Goal: Task Accomplishment & Management: Manage account settings

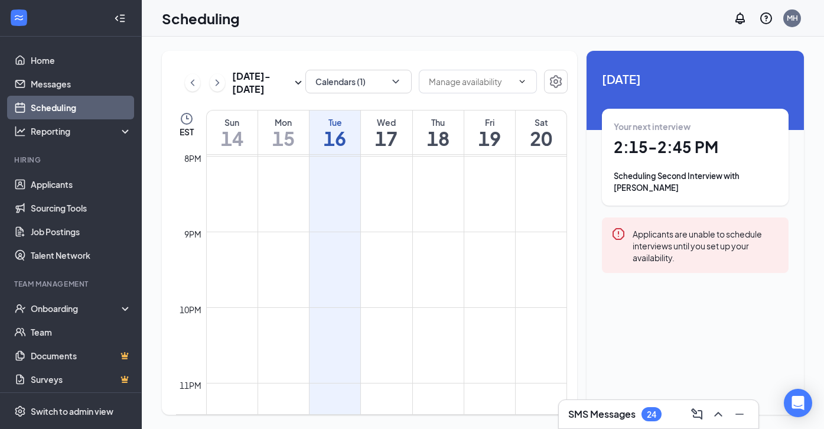
scroll to position [1556, 0]
click at [219, 83] on icon "ChevronRight" at bounding box center [218, 82] width 4 height 6
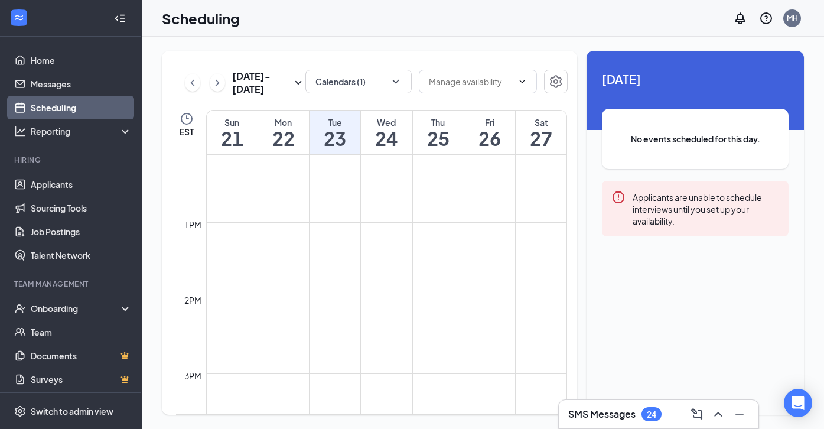
scroll to position [947, 0]
click at [344, 76] on button "Calendars (1)" at bounding box center [358, 82] width 106 height 24
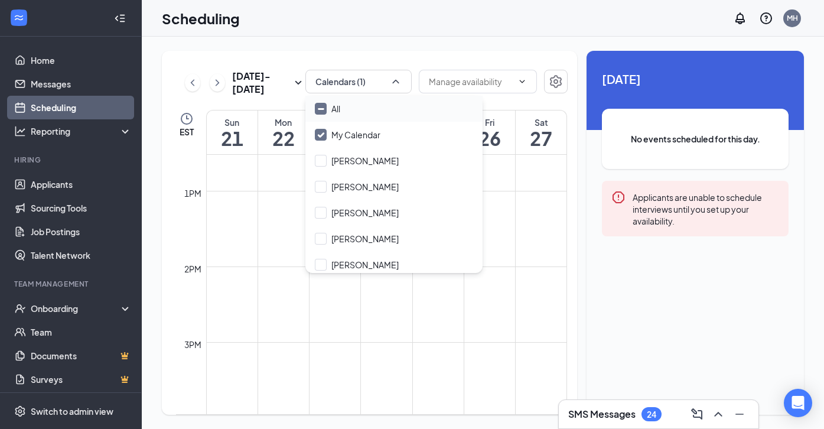
click at [321, 110] on input "All" at bounding box center [327, 109] width 25 height 12
checkbox input "true"
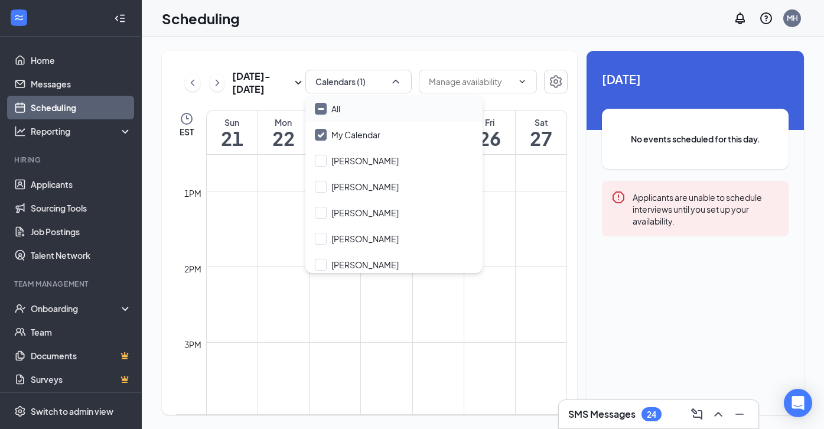
checkbox input "true"
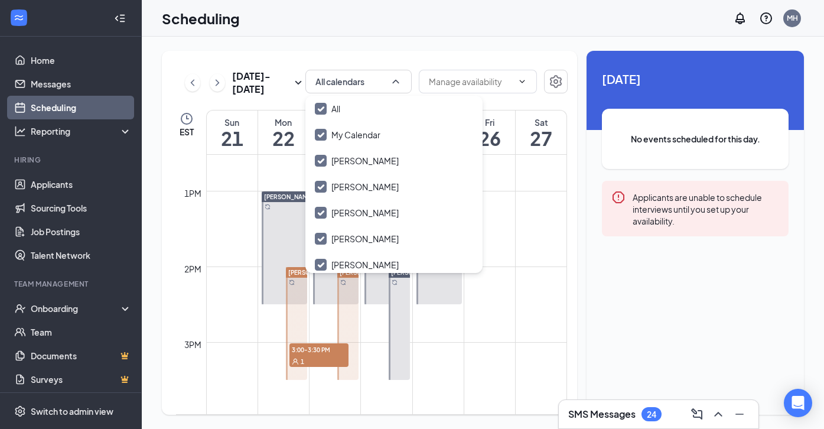
click at [190, 86] on icon "ChevronLeft" at bounding box center [193, 83] width 12 height 14
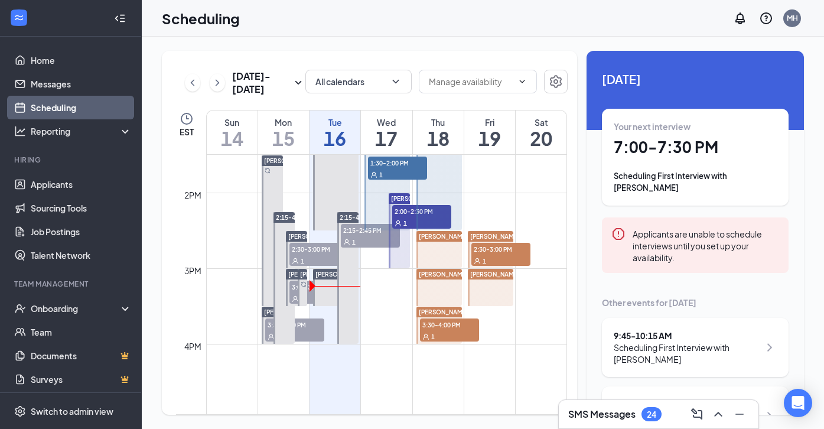
scroll to position [1020, 0]
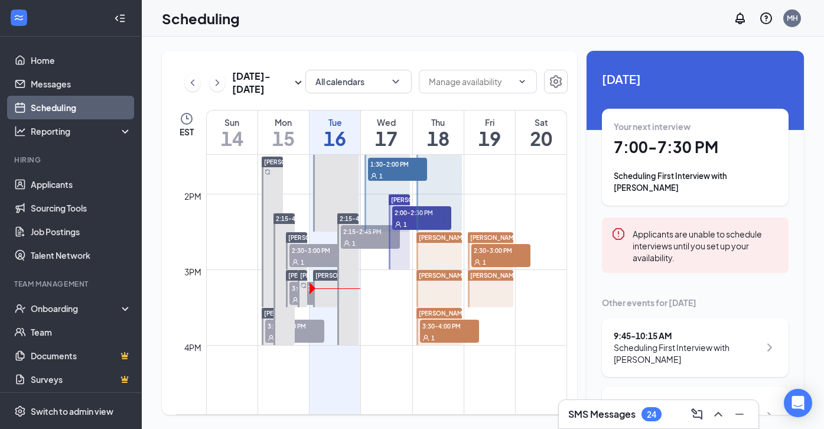
click at [318, 334] on div "1" at bounding box center [294, 337] width 59 height 12
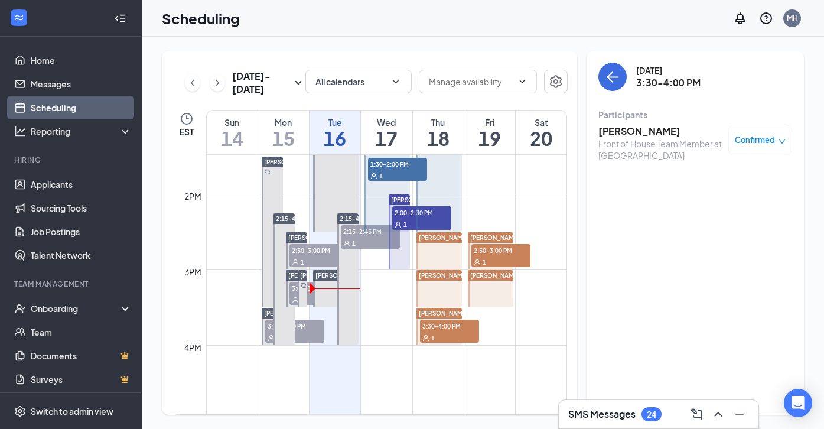
click at [339, 364] on td at bounding box center [386, 373] width 361 height 19
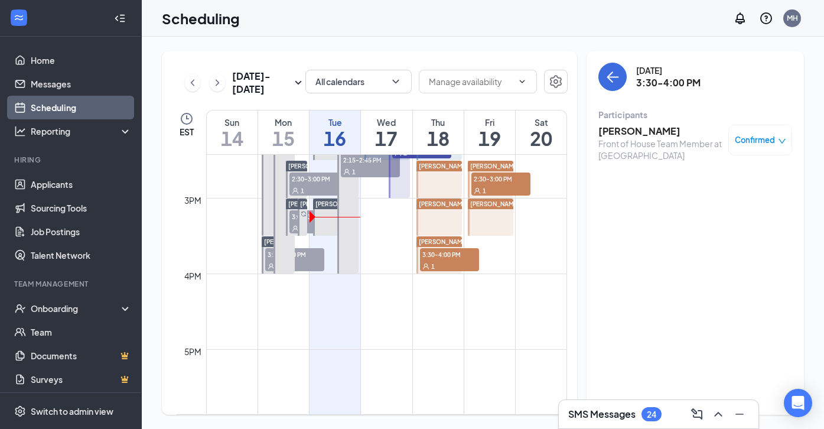
scroll to position [1094, 0]
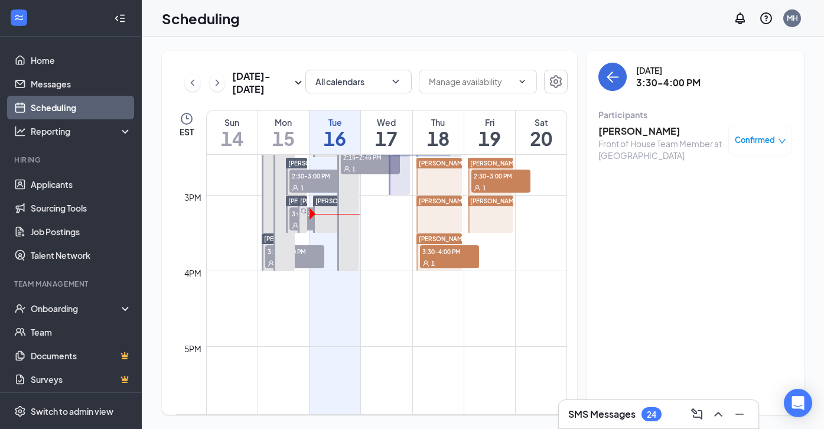
click at [340, 311] on td at bounding box center [386, 317] width 361 height 19
click at [655, 134] on h3 "[PERSON_NAME]" at bounding box center [660, 131] width 124 height 13
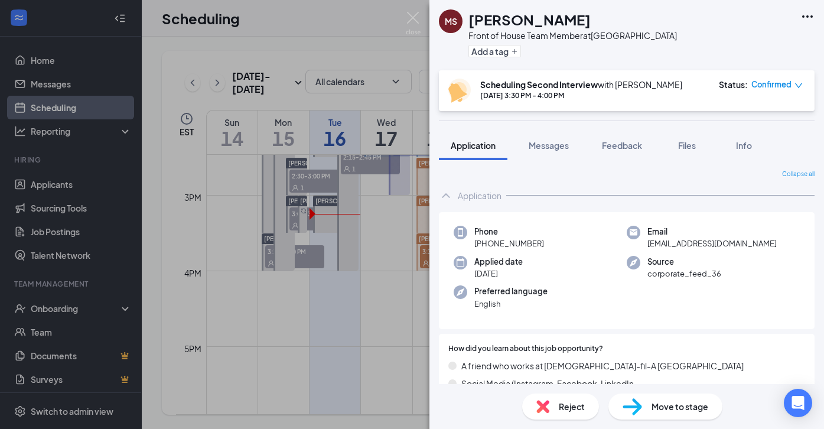
click at [365, 310] on div "[PERSON_NAME] Front of House Team Member at [GEOGRAPHIC_DATA] Add a tag Schedul…" at bounding box center [412, 214] width 824 height 429
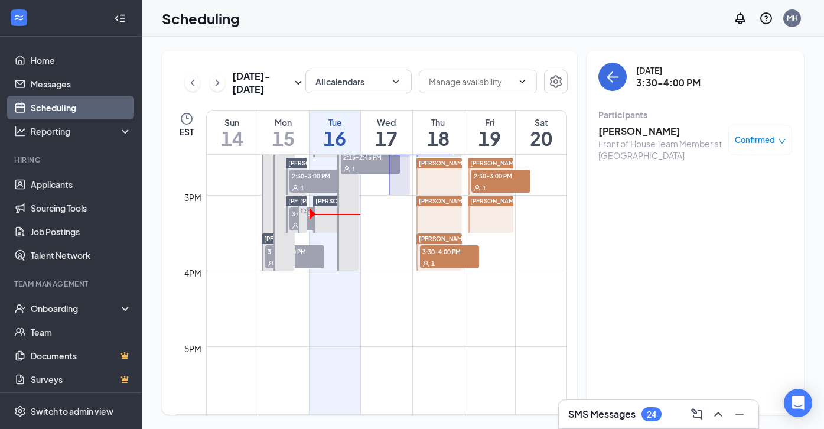
click at [340, 146] on h1 "16" at bounding box center [335, 138] width 51 height 20
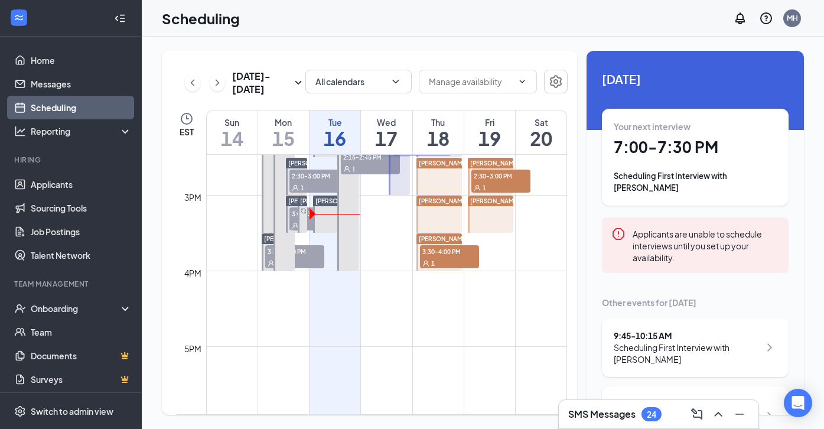
click at [348, 284] on td at bounding box center [386, 280] width 361 height 19
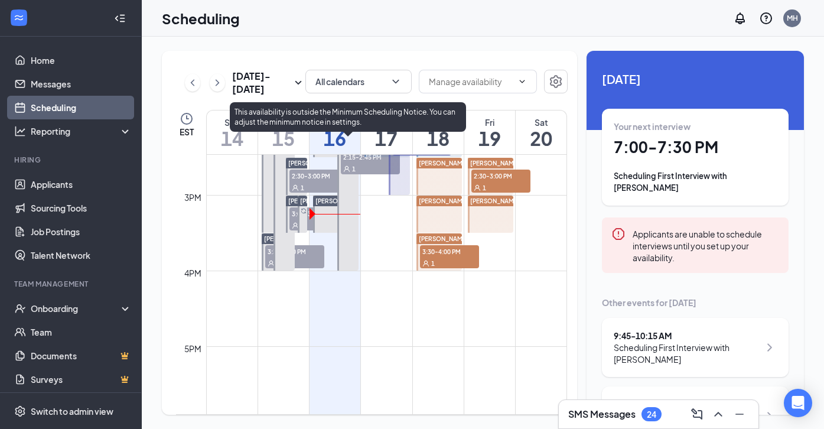
click at [341, 237] on div at bounding box center [347, 205] width 21 height 132
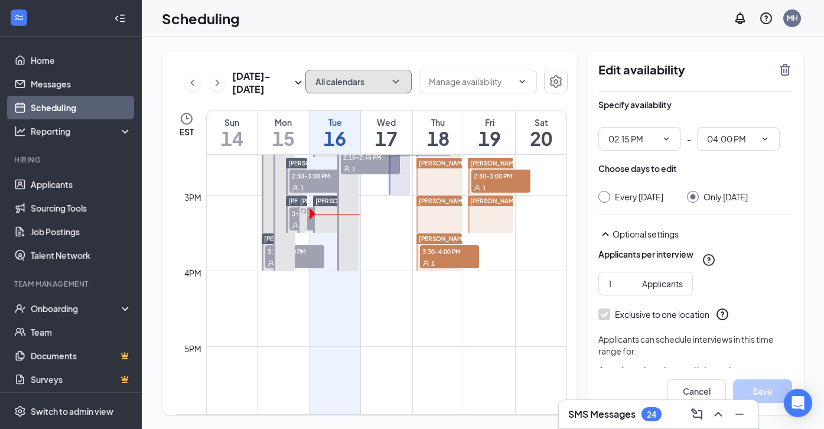
click at [328, 78] on button "All calendars" at bounding box center [358, 82] width 106 height 24
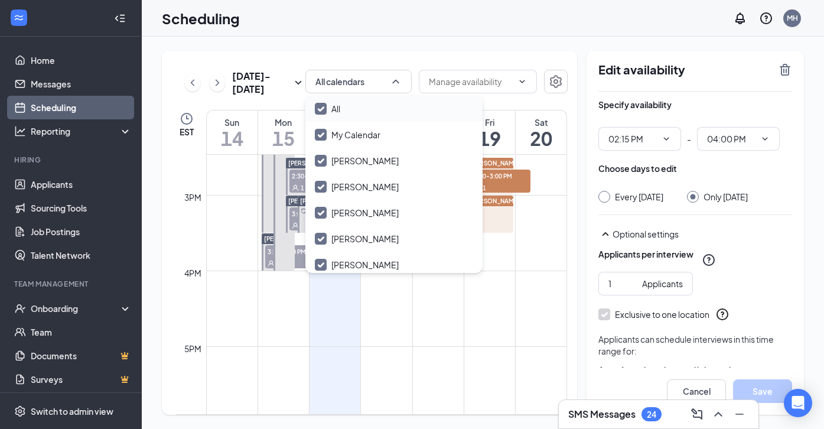
click at [320, 107] on input "All" at bounding box center [327, 109] width 25 height 12
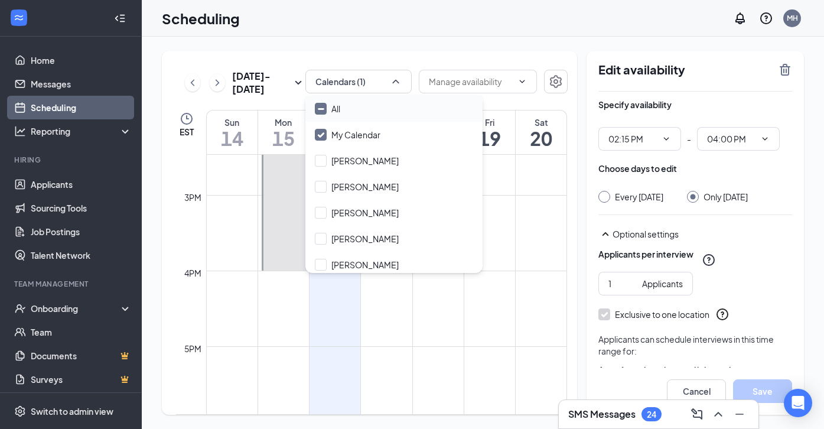
checkbox input "false"
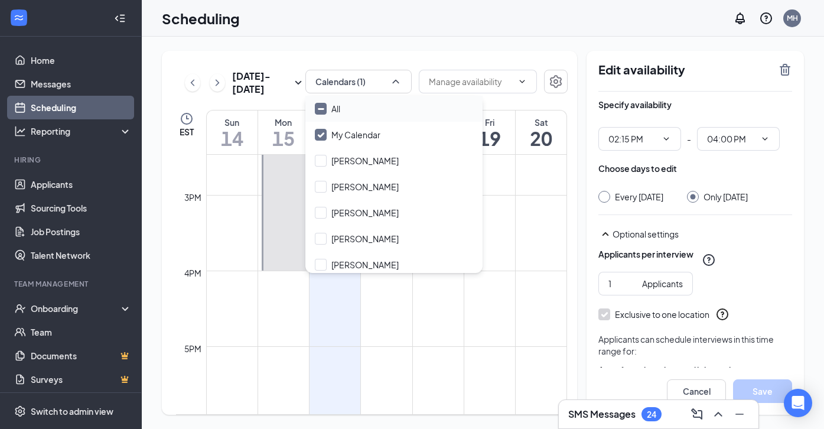
checkbox input "false"
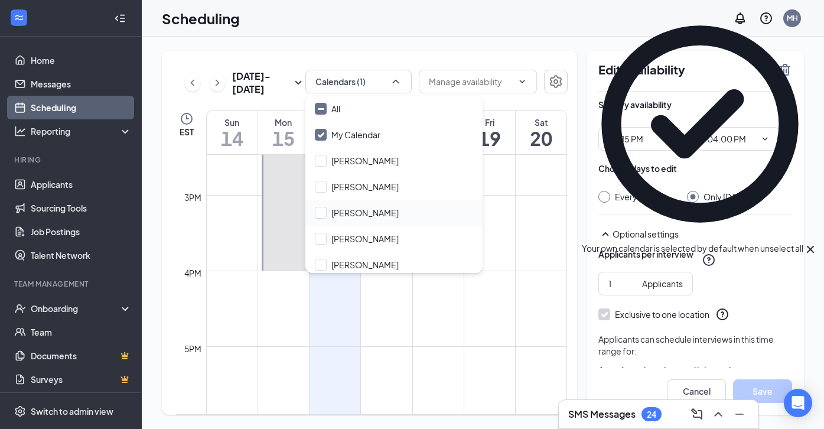
click at [323, 219] on div "[PERSON_NAME]" at bounding box center [393, 213] width 177 height 26
checkbox input "true"
click at [276, 352] on td at bounding box center [386, 355] width 361 height 19
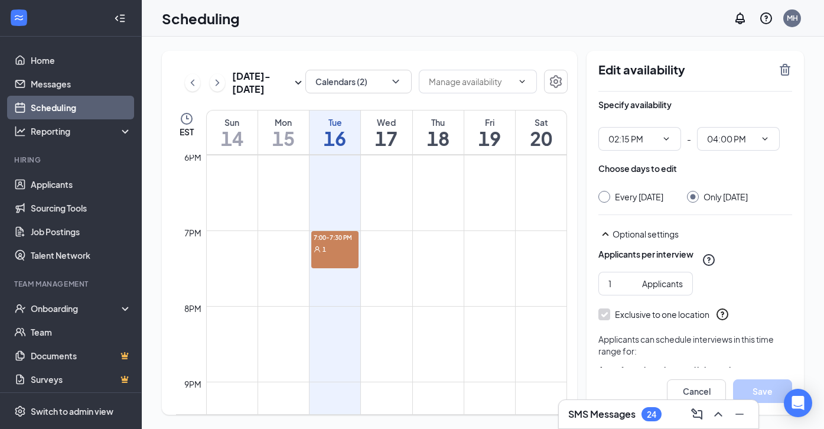
scroll to position [1362, 0]
click at [344, 255] on div "7:00-7:30 PM 1" at bounding box center [334, 248] width 47 height 37
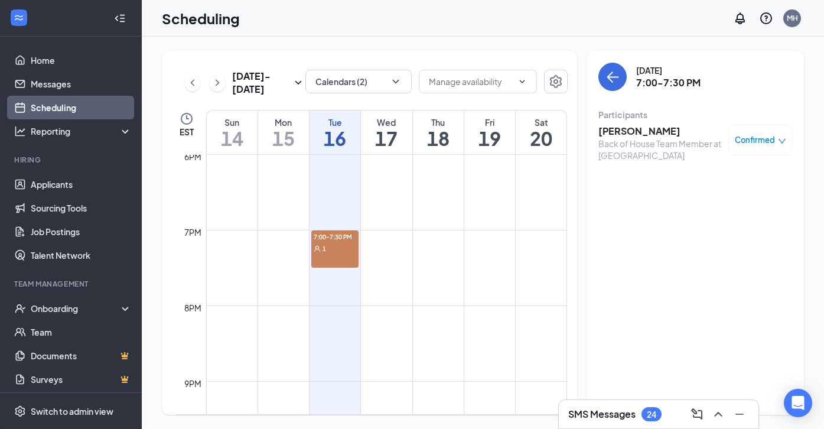
click at [337, 247] on div "1" at bounding box center [334, 248] width 47 height 12
click at [625, 132] on h3 "[PERSON_NAME]" at bounding box center [660, 131] width 124 height 13
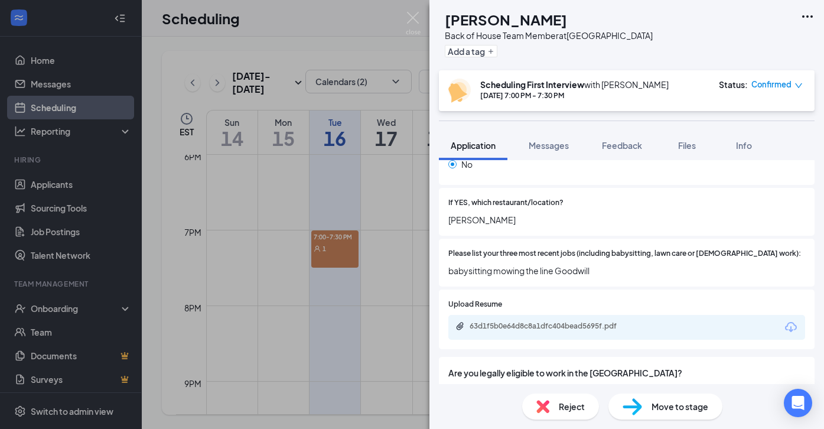
scroll to position [578, 0]
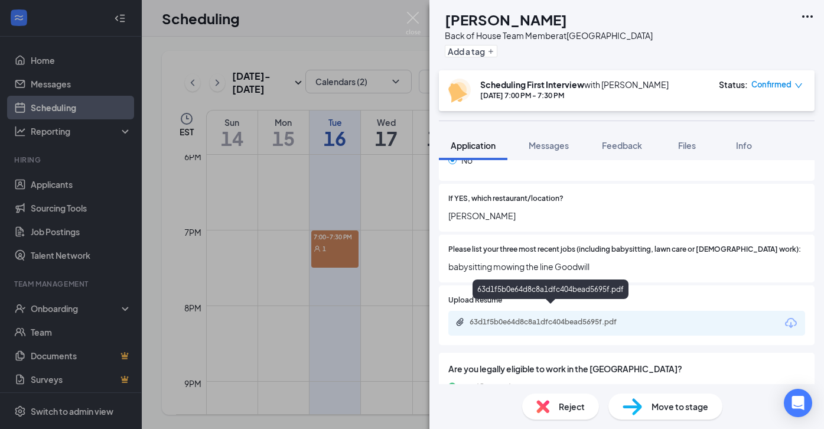
click at [567, 317] on div "63d1f5b0e64d8c8a1dfc404bead5695f.pdf" at bounding box center [552, 321] width 165 height 9
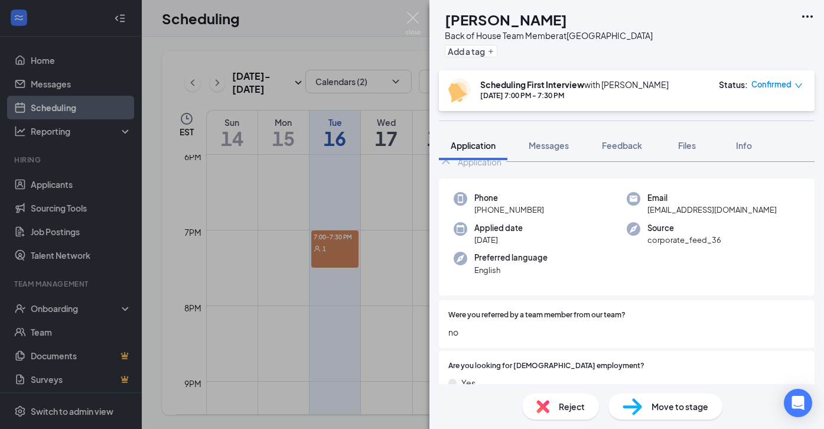
scroll to position [0, 0]
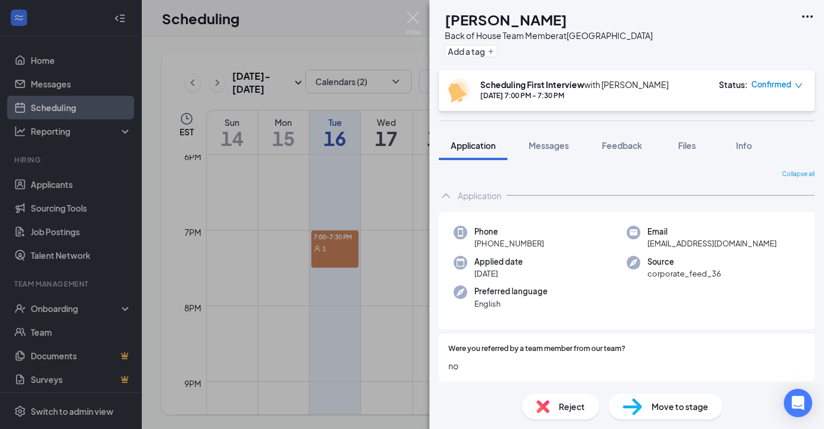
click at [414, 47] on div "[PERSON_NAME] Back of House Team Member at [GEOGRAPHIC_DATA] Add a tag Scheduli…" at bounding box center [412, 214] width 824 height 429
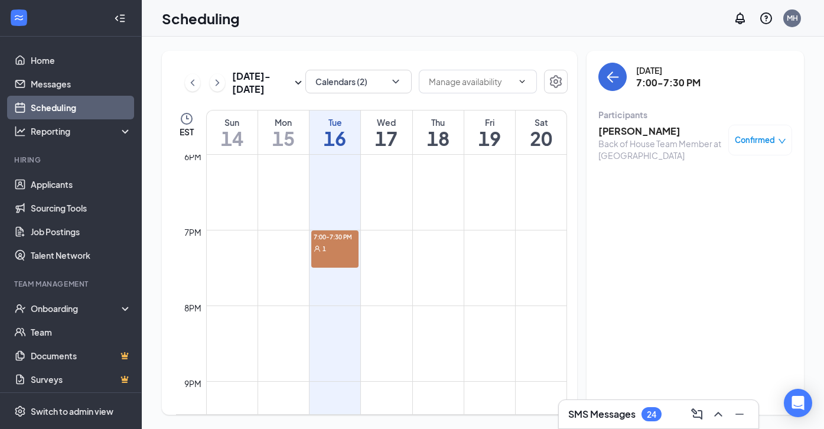
click at [622, 131] on h3 "[PERSON_NAME]" at bounding box center [660, 131] width 124 height 13
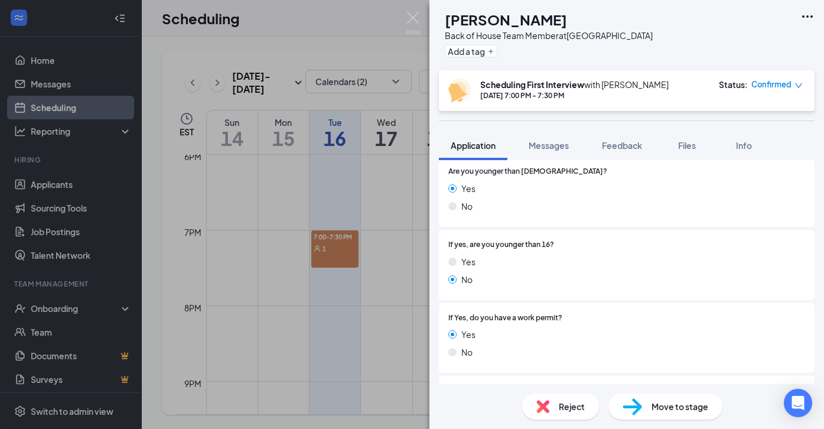
scroll to position [305, 0]
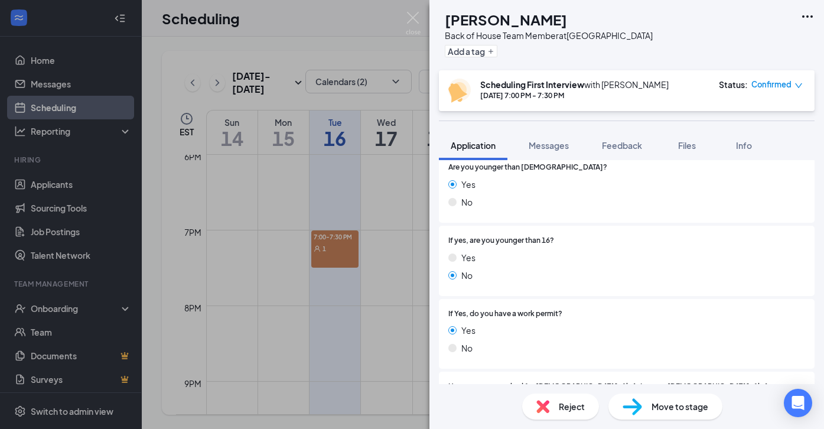
click at [392, 225] on div "[PERSON_NAME] Back of House Team Member at [GEOGRAPHIC_DATA] Add a tag Scheduli…" at bounding box center [412, 214] width 824 height 429
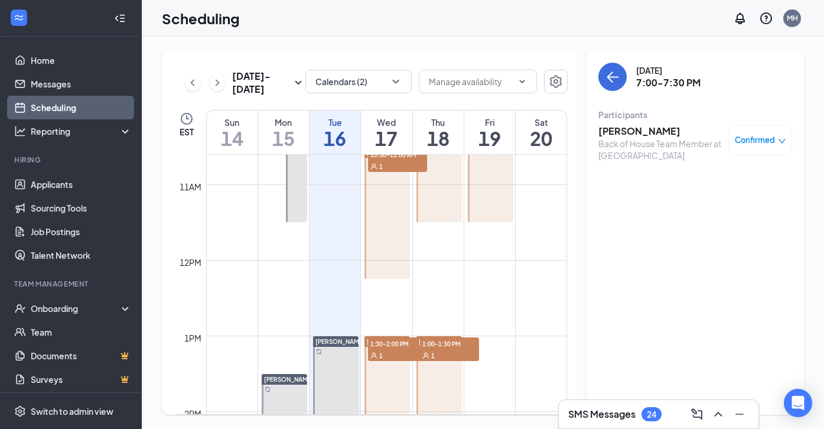
scroll to position [797, 0]
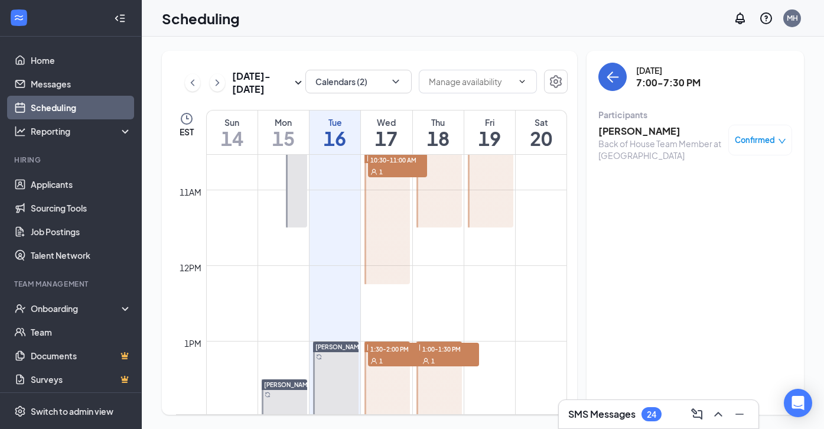
click at [399, 177] on div "1" at bounding box center [397, 171] width 59 height 12
click at [617, 132] on h3 "[PERSON_NAME]" at bounding box center [660, 131] width 124 height 13
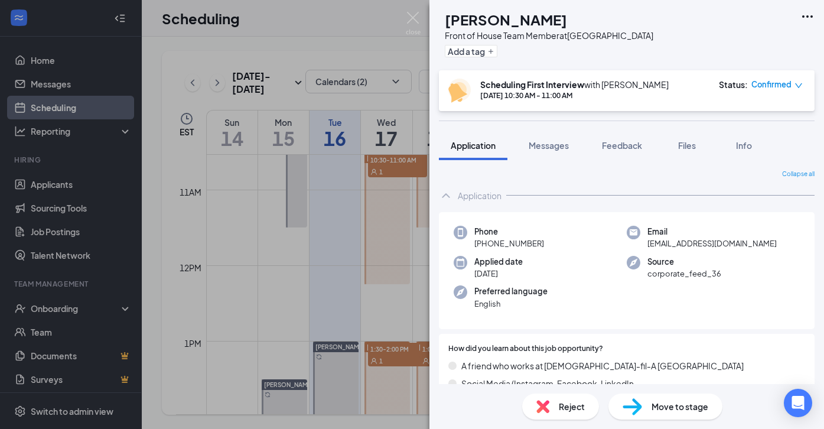
click at [373, 242] on div "EL [PERSON_NAME] Front of House Team Member at [GEOGRAPHIC_DATA] Add a tag Sche…" at bounding box center [412, 214] width 824 height 429
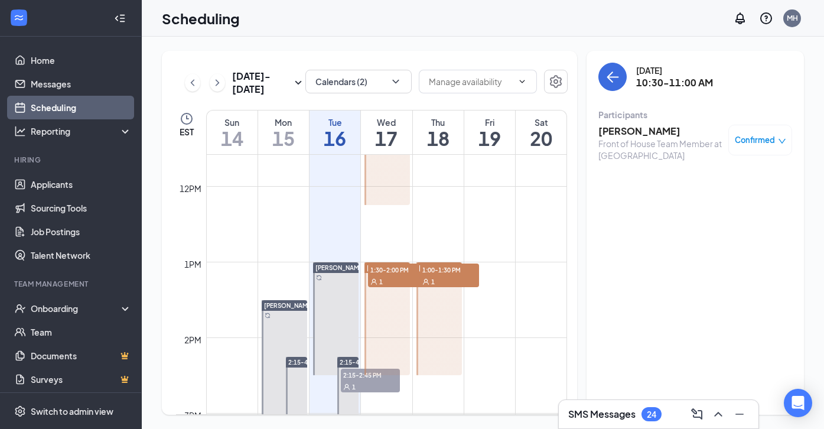
scroll to position [877, 0]
click at [392, 287] on div "1" at bounding box center [397, 281] width 59 height 12
click at [399, 287] on div "1" at bounding box center [397, 281] width 59 height 12
click at [648, 135] on h3 "[PERSON_NAME]" at bounding box center [660, 131] width 124 height 13
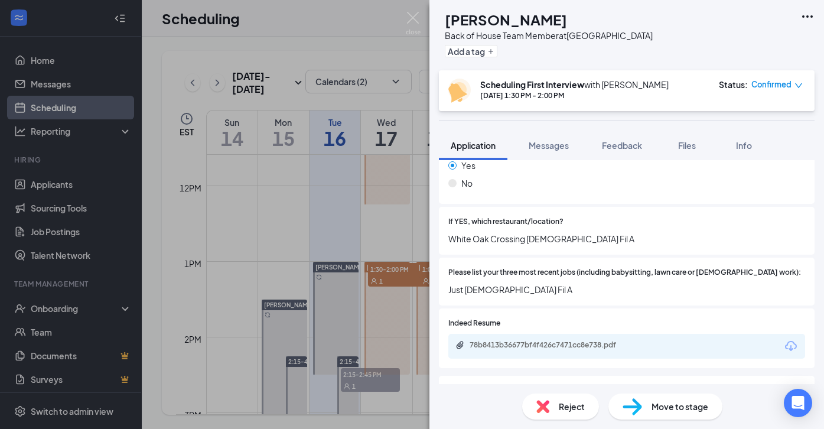
scroll to position [684, 0]
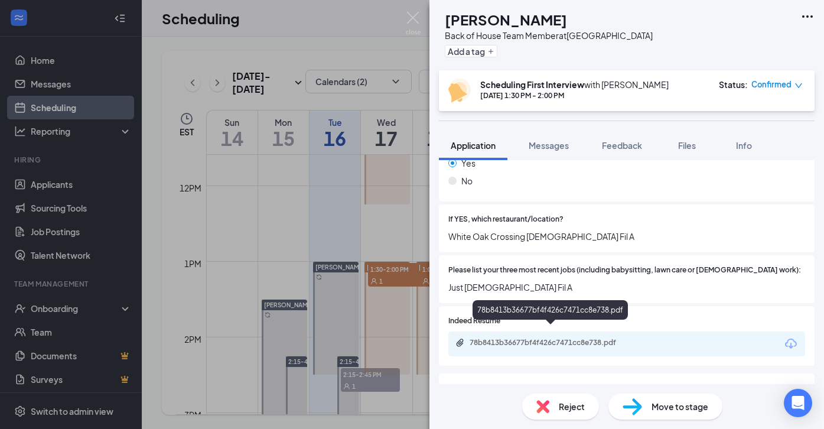
click at [507, 338] on div "78b8413b36677bf4f426c7471cc8e738.pdf" at bounding box center [552, 342] width 165 height 9
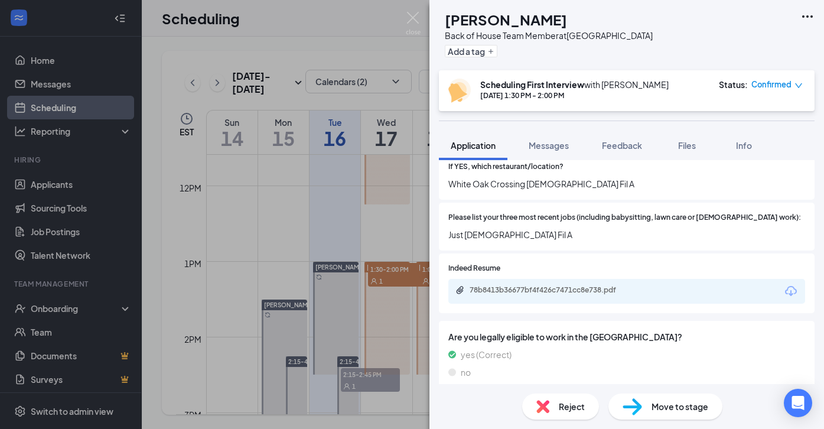
scroll to position [1129, 0]
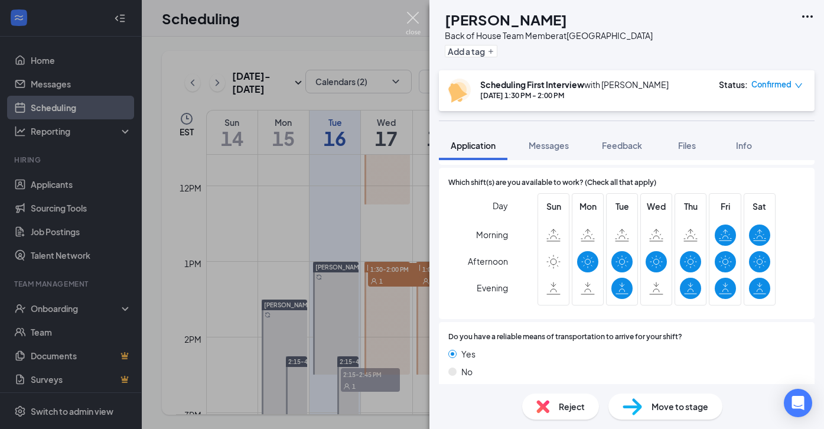
click at [417, 21] on img at bounding box center [413, 23] width 15 height 23
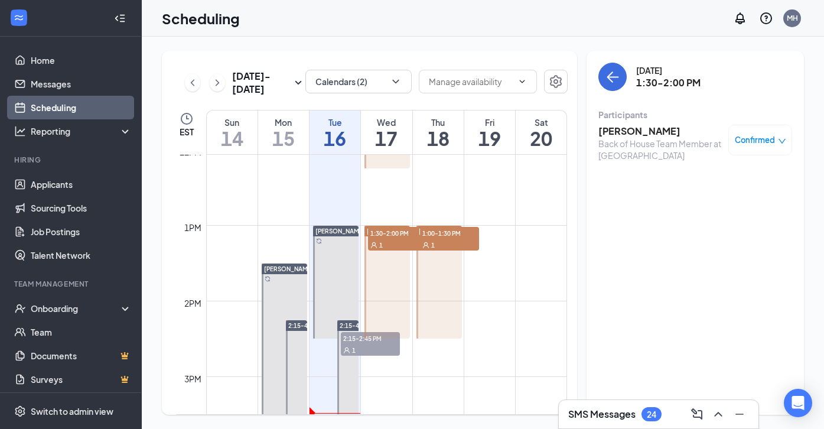
scroll to position [916, 0]
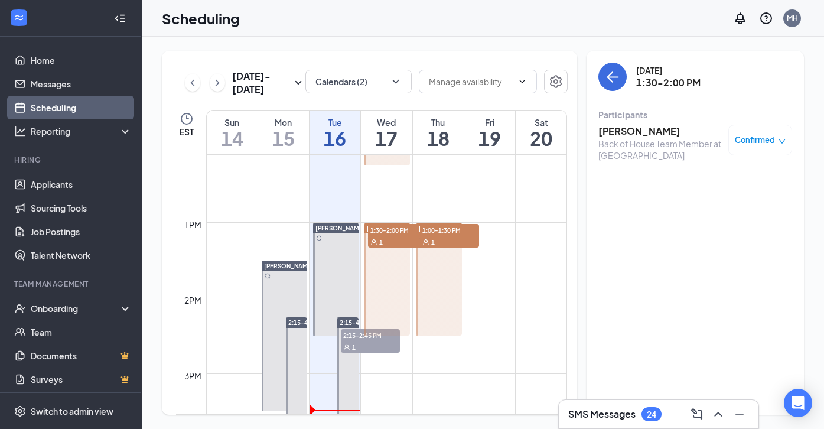
click at [456, 236] on span "1:00-1:30 PM" at bounding box center [449, 230] width 59 height 12
click at [636, 131] on h3 "[PERSON_NAME]" at bounding box center [660, 131] width 124 height 13
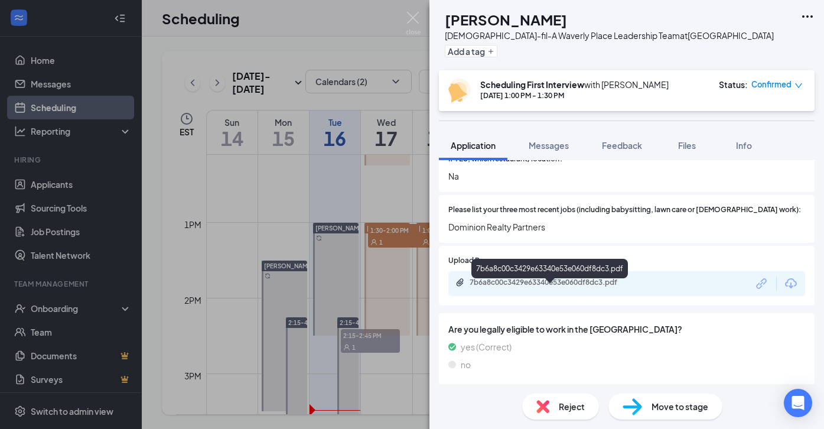
scroll to position [750, 0]
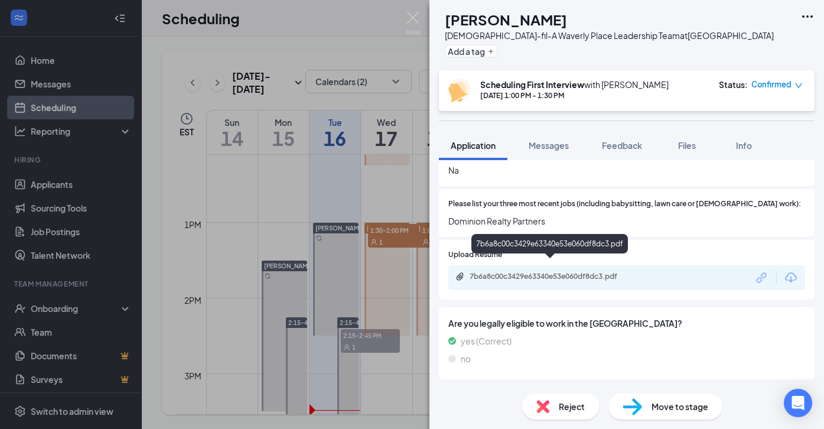
click at [522, 272] on div "7b6a8c00c3429e63340e53e060df8dc3.pdf" at bounding box center [552, 276] width 165 height 9
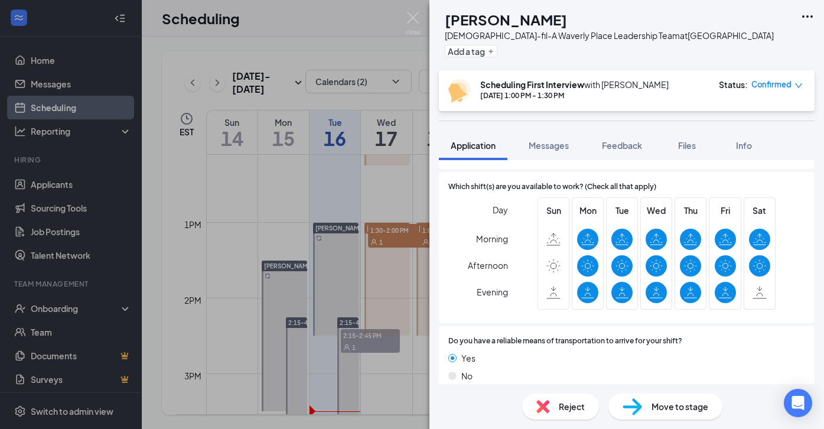
scroll to position [1129, 0]
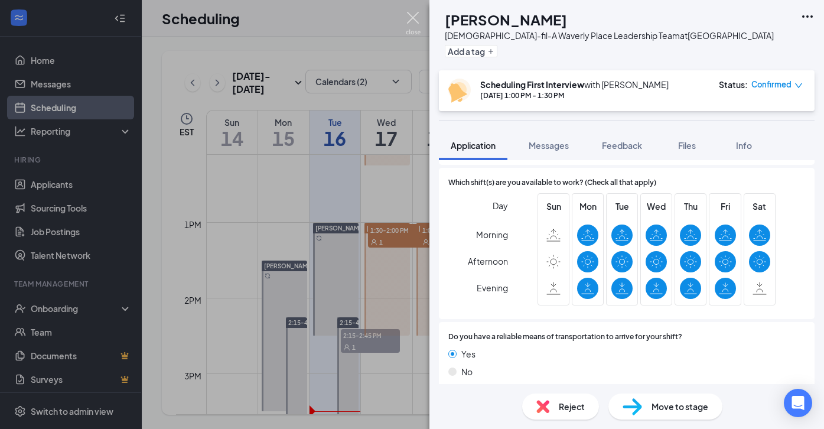
click at [413, 21] on img at bounding box center [413, 23] width 15 height 23
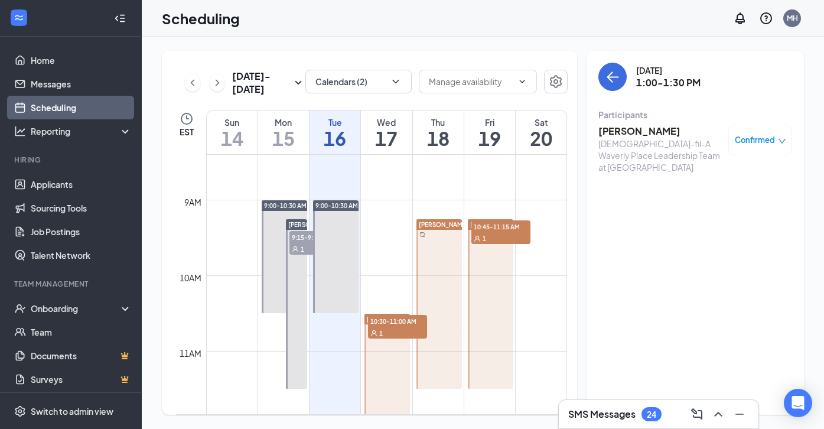
scroll to position [639, 0]
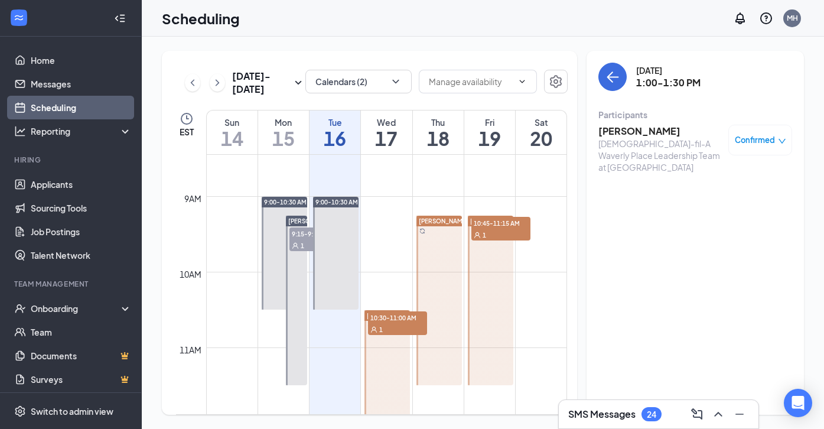
click at [495, 229] on span "10:45-11:15 AM" at bounding box center [500, 223] width 59 height 12
click at [405, 323] on span "10:30-11:00 AM" at bounding box center [397, 317] width 59 height 12
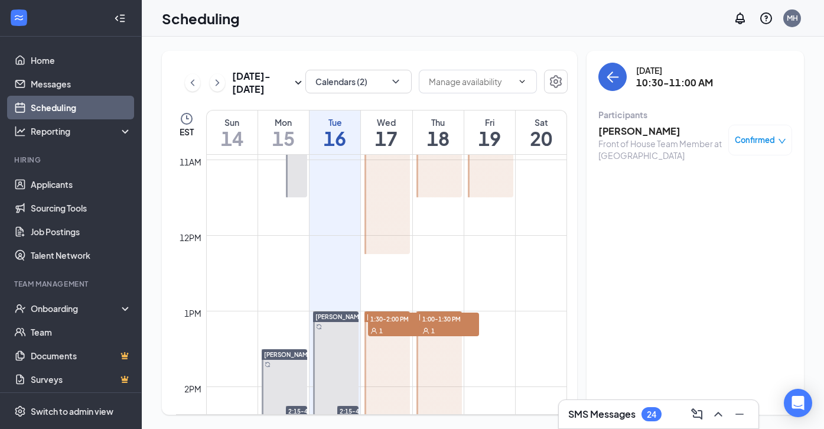
scroll to position [832, 0]
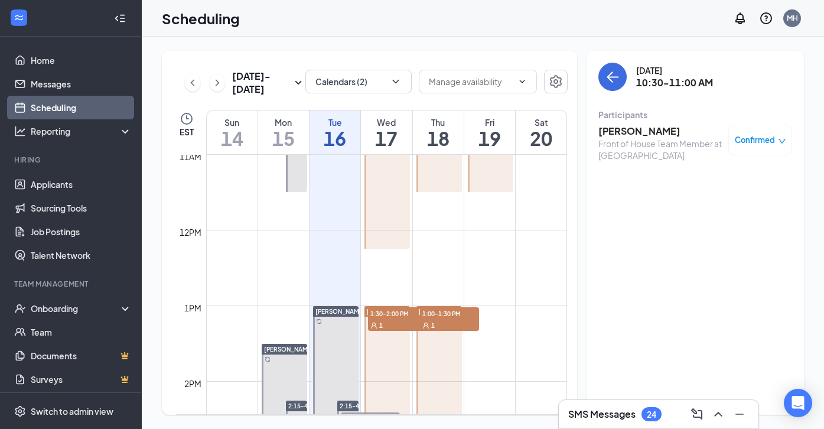
click at [400, 331] on div "1" at bounding box center [397, 325] width 59 height 12
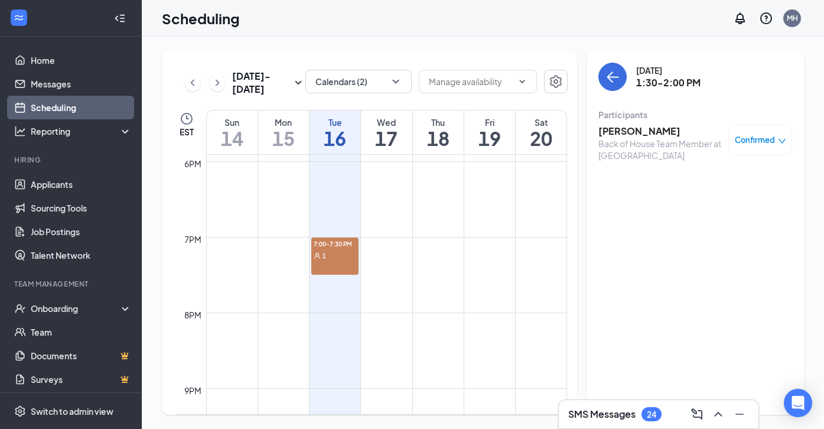
scroll to position [1361, 0]
click at [341, 263] on div "7:00-7:30 PM 1" at bounding box center [334, 250] width 47 height 37
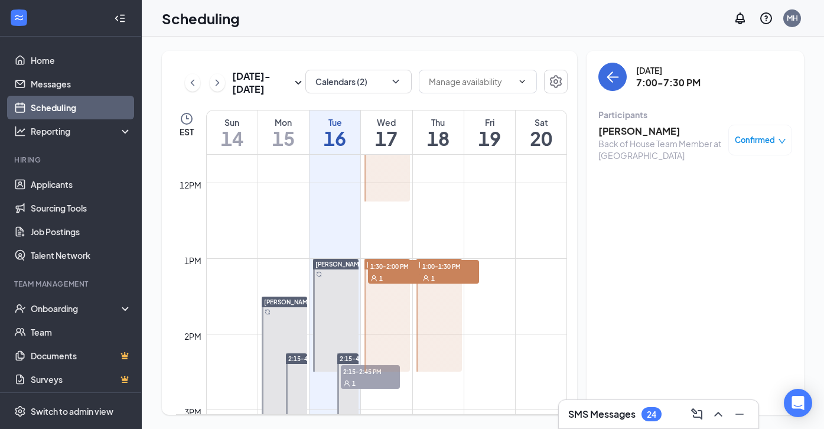
scroll to position [871, 0]
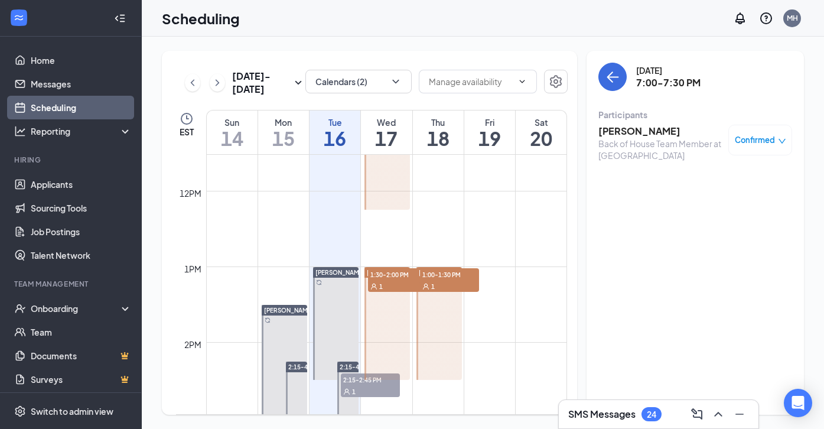
click at [445, 280] on span "1:00-1:30 PM" at bounding box center [449, 274] width 59 height 12
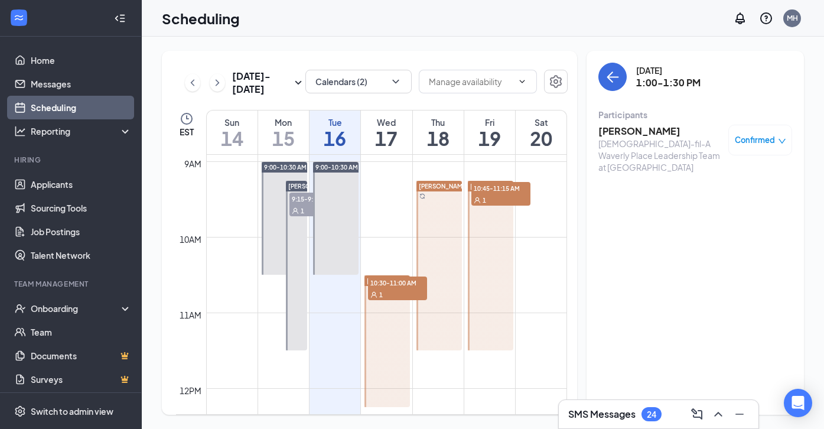
scroll to position [679, 0]
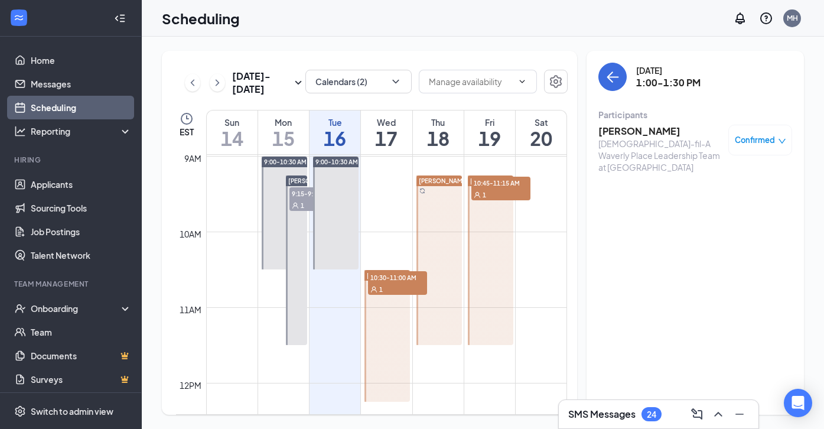
click at [496, 188] on span "10:45-11:15 AM" at bounding box center [500, 183] width 59 height 12
click at [650, 129] on h3 "[PERSON_NAME]" at bounding box center [660, 131] width 124 height 13
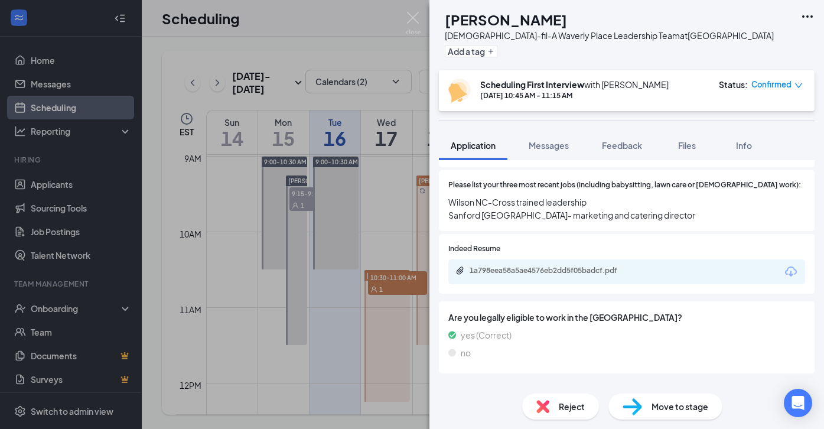
scroll to position [771, 0]
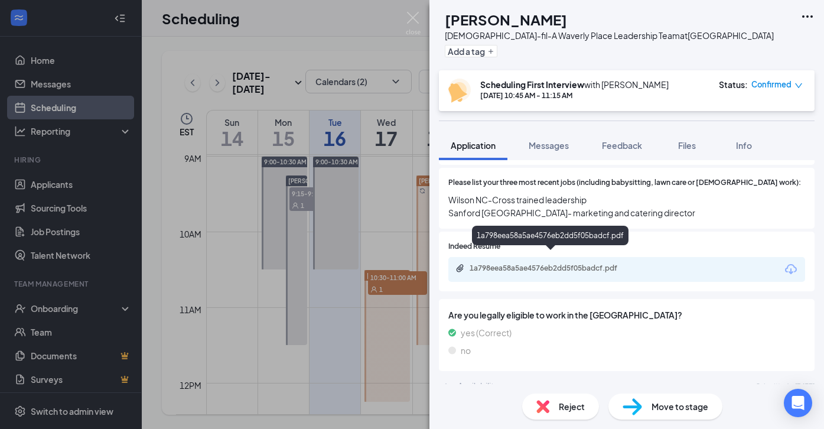
click at [495, 263] on div "1a798eea58a5ae4576eb2dd5f05badcf.pdf" at bounding box center [552, 267] width 165 height 9
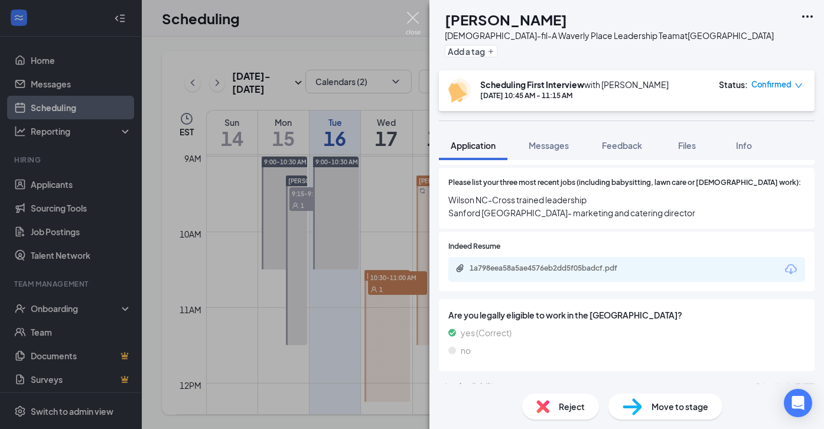
click at [415, 12] on img at bounding box center [413, 23] width 15 height 23
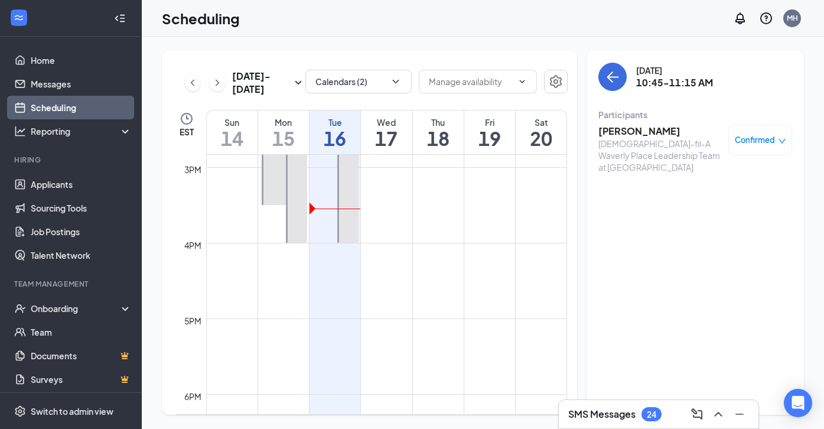
scroll to position [1016, 0]
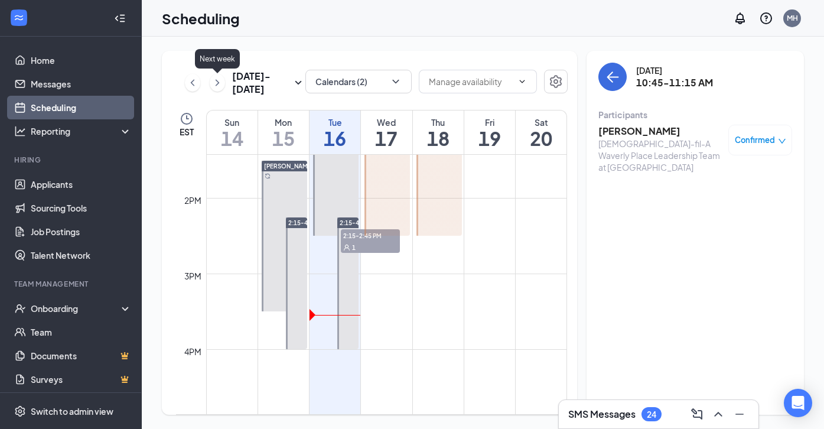
click at [217, 80] on icon "ChevronRight" at bounding box center [218, 83] width 12 height 14
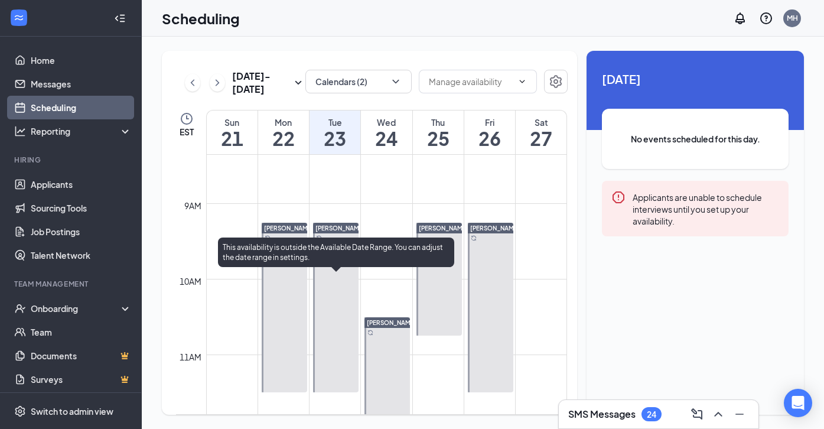
scroll to position [625, 0]
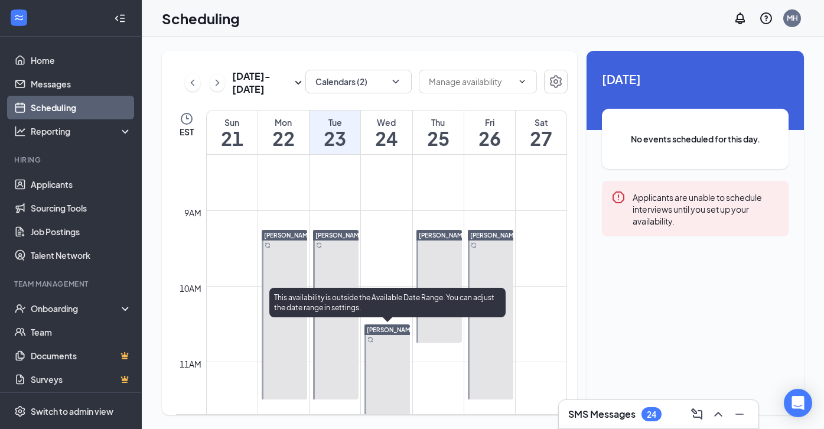
click at [380, 362] on div at bounding box center [387, 390] width 45 height 132
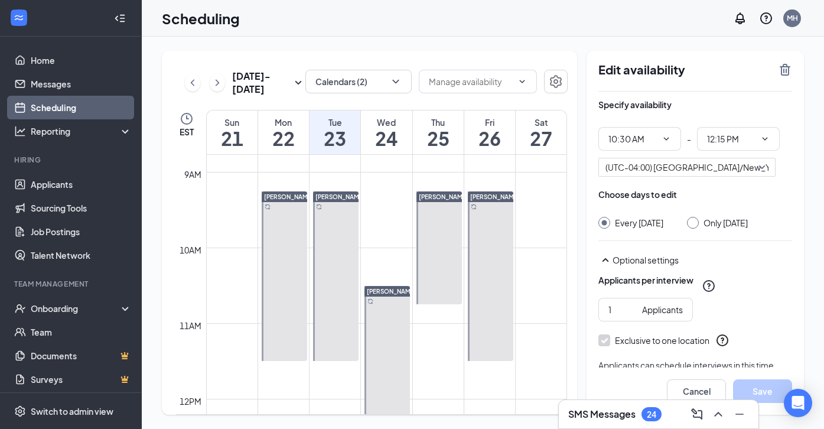
scroll to position [665, 0]
click at [640, 138] on input "10:30 AM" at bounding box center [633, 138] width 48 height 13
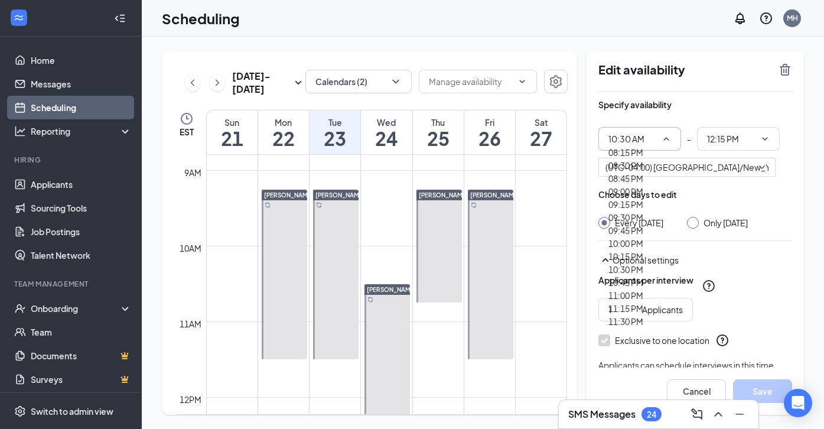
scroll to position [1061, 0]
type input "10:45 AM"
type input "12:30 PM"
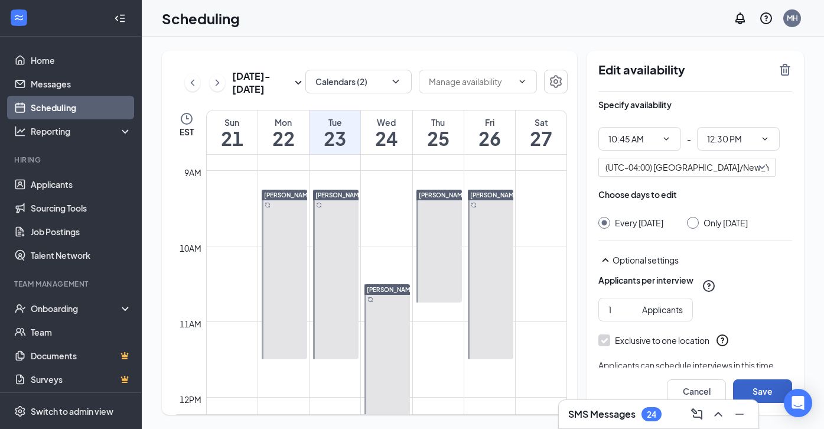
click at [757, 386] on button "Save" at bounding box center [762, 391] width 59 height 24
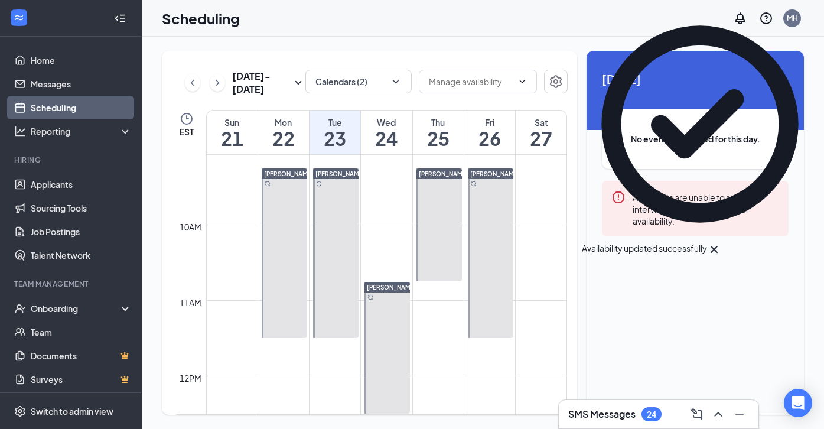
scroll to position [687, 0]
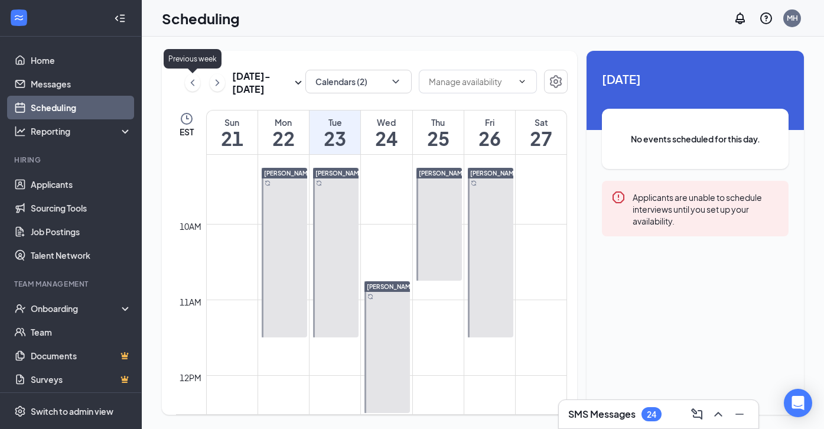
click at [196, 77] on icon "ChevronLeft" at bounding box center [193, 83] width 12 height 14
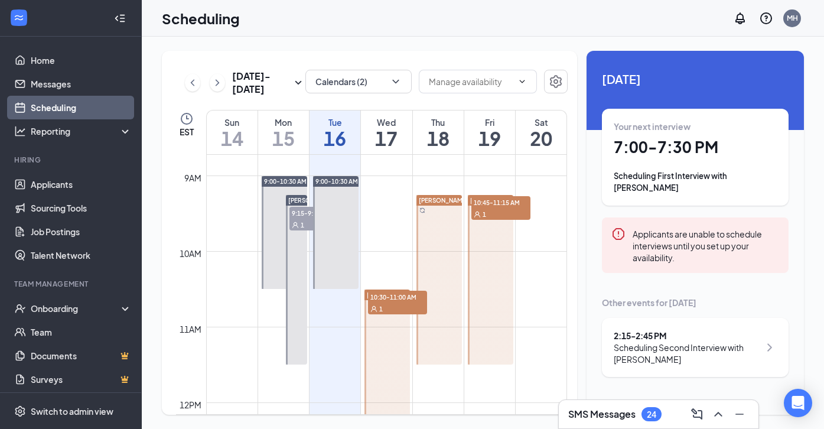
scroll to position [674, 0]
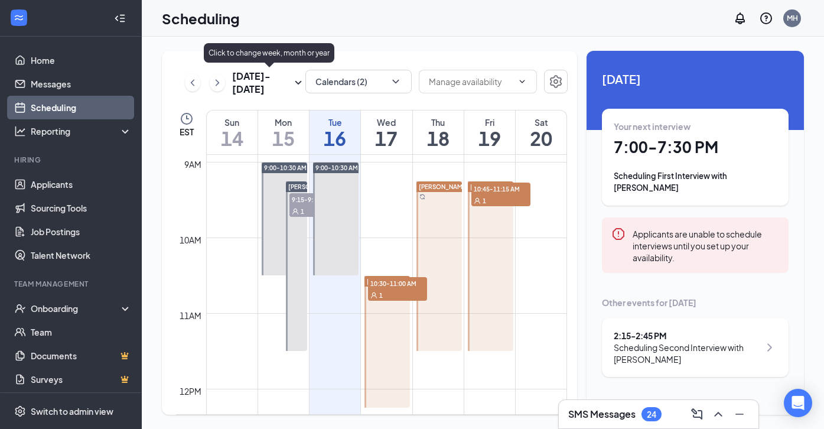
click at [220, 82] on icon "ChevronRight" at bounding box center [218, 83] width 12 height 14
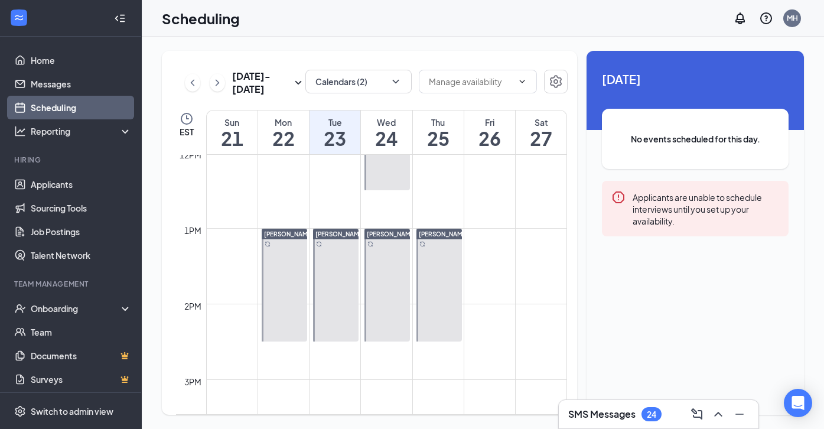
scroll to position [906, 0]
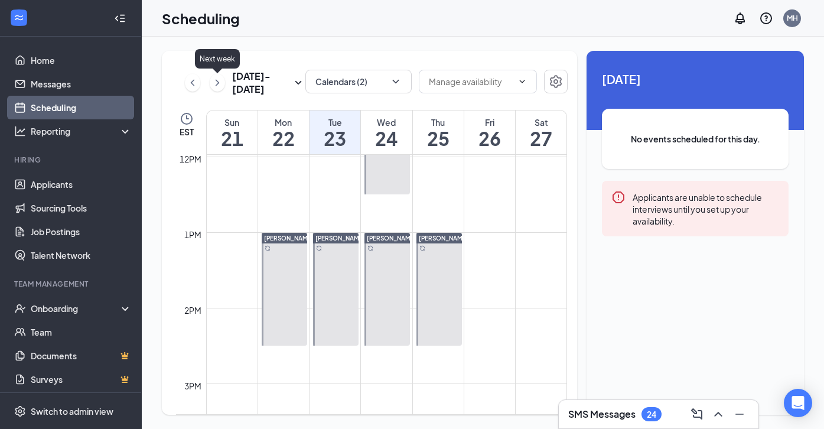
click at [216, 83] on icon "ChevronRight" at bounding box center [218, 83] width 12 height 14
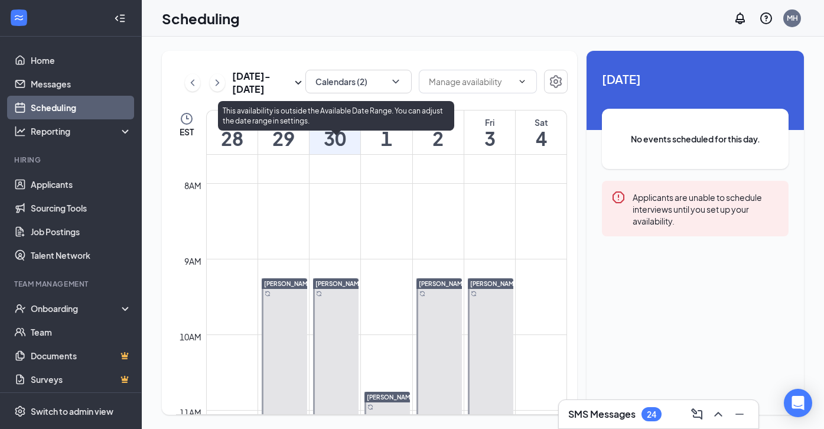
scroll to position [542, 0]
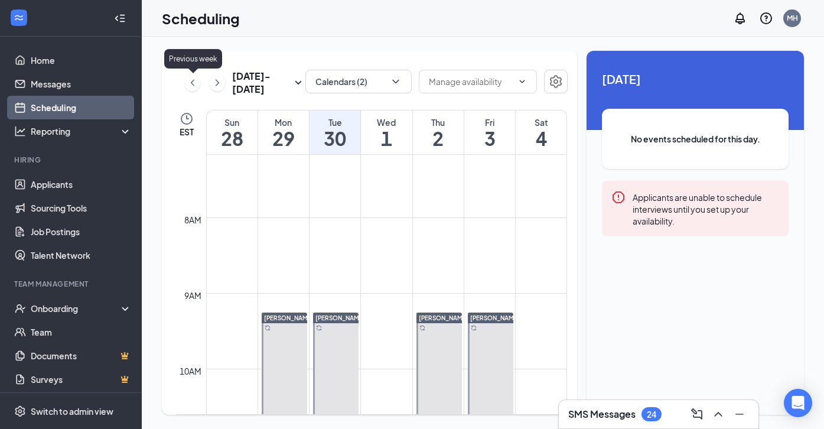
click at [192, 84] on icon "ChevronLeft" at bounding box center [193, 82] width 4 height 6
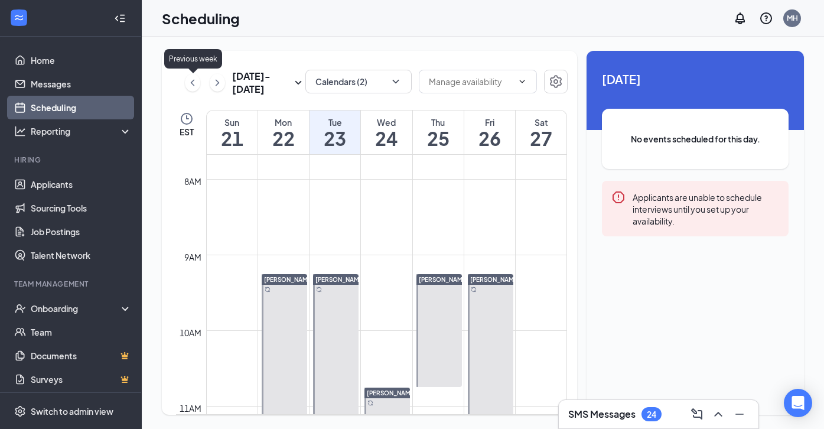
click at [192, 84] on icon "ChevronLeft" at bounding box center [193, 82] width 4 height 6
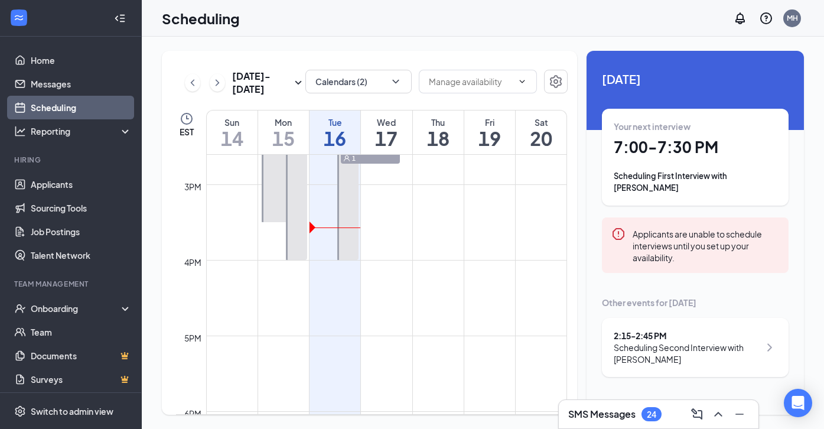
scroll to position [1110, 0]
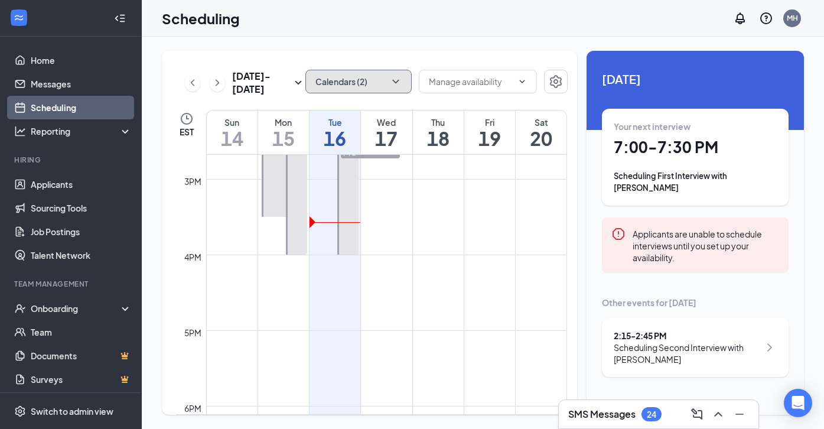
click at [368, 84] on button "Calendars (2)" at bounding box center [358, 82] width 106 height 24
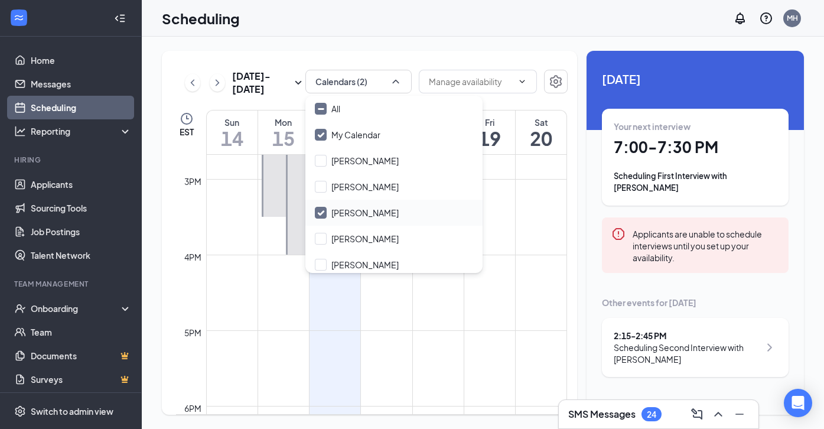
click at [324, 218] on input "[PERSON_NAME]" at bounding box center [357, 213] width 84 height 12
checkbox input "false"
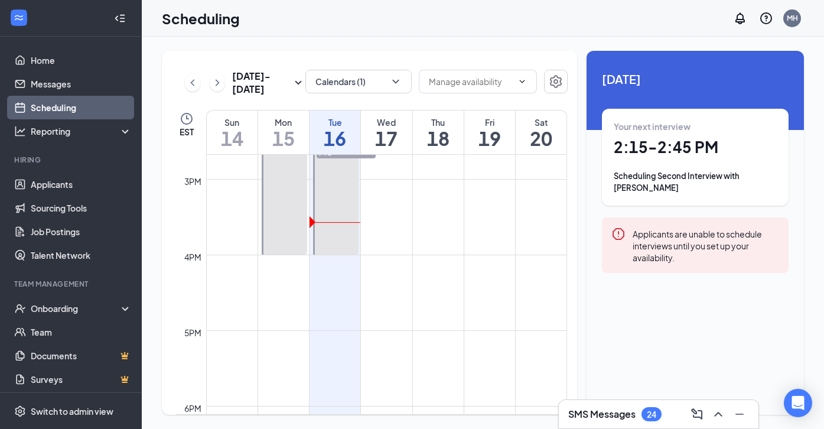
click at [358, 31] on div "Scheduling MH" at bounding box center [483, 18] width 682 height 37
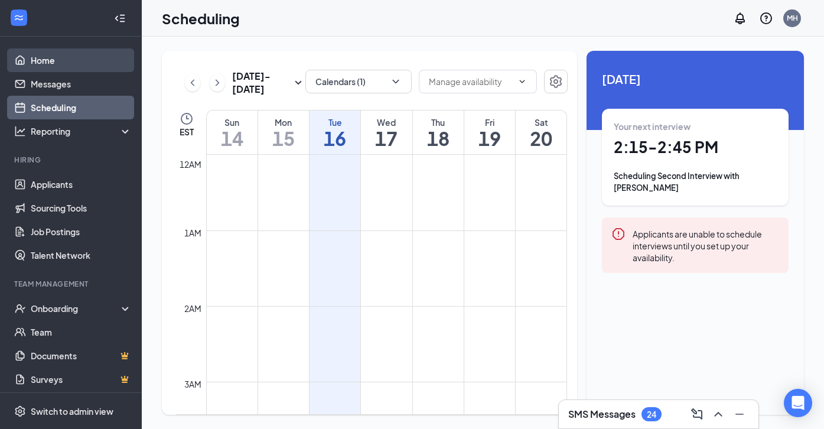
click at [96, 56] on link "Home" at bounding box center [81, 60] width 101 height 24
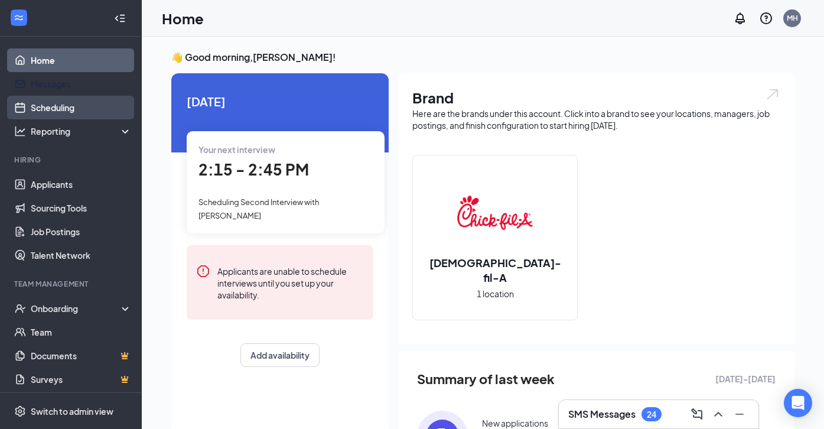
click at [58, 108] on link "Scheduling" at bounding box center [81, 108] width 101 height 24
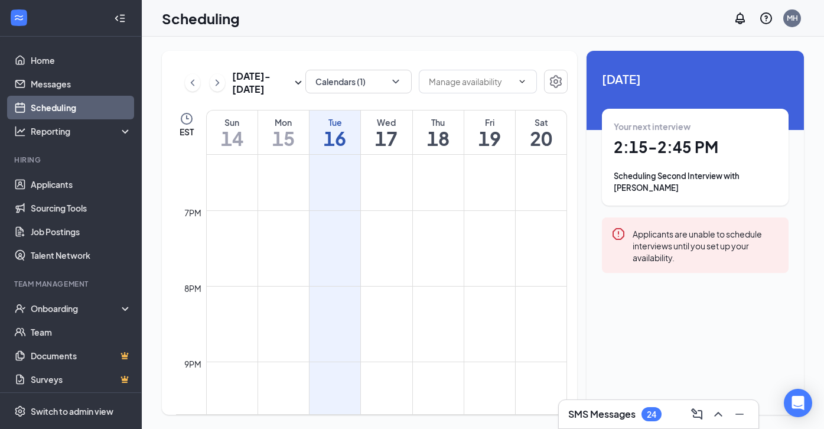
scroll to position [1398, 0]
click at [381, 85] on button "Calendars (1)" at bounding box center [358, 82] width 106 height 24
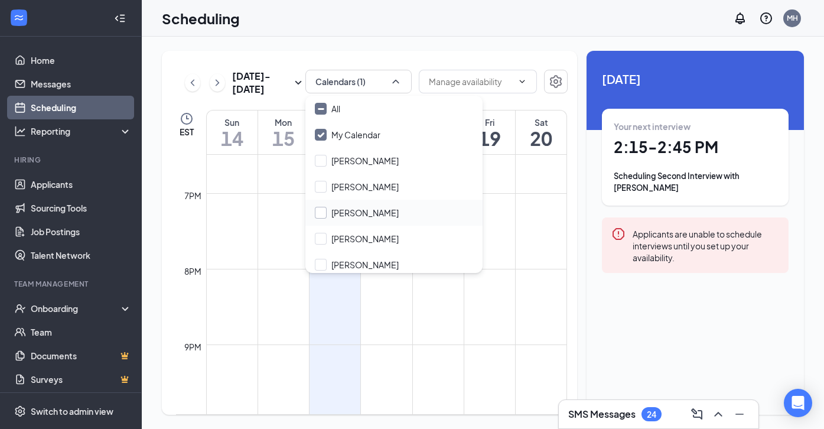
click at [322, 207] on input "[PERSON_NAME]" at bounding box center [357, 213] width 84 height 12
checkbox input "true"
